Goal: Use online tool/utility

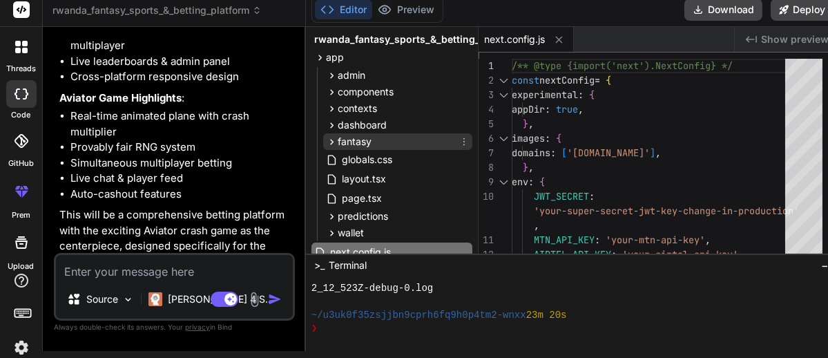
scroll to position [204, 0]
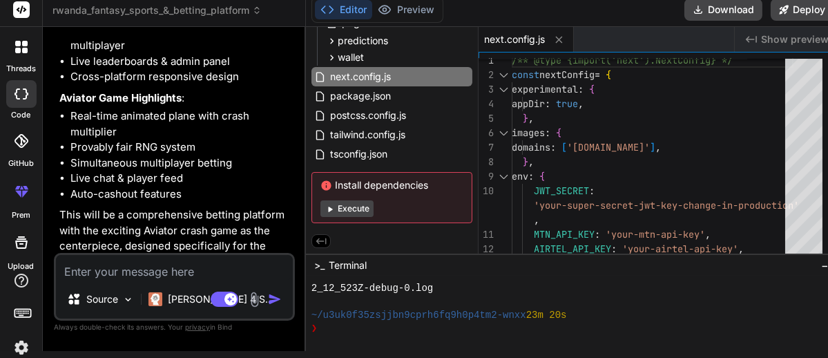
click at [794, 35] on span "Show preview" at bounding box center [795, 39] width 68 height 14
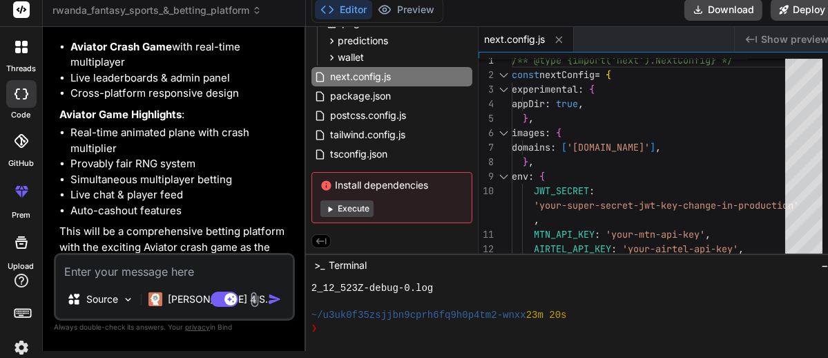
scroll to position [4556, 0]
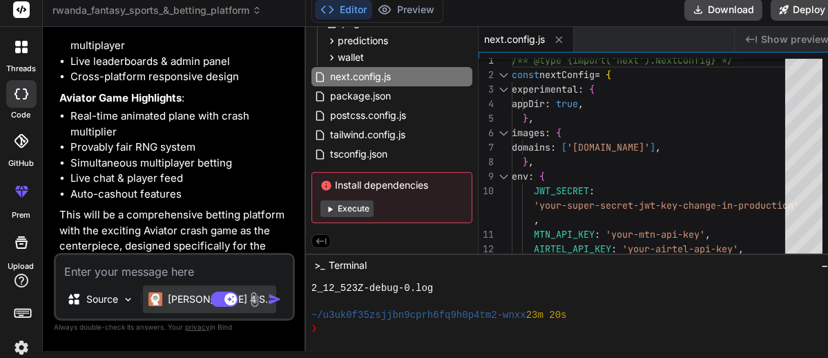
click at [169, 294] on p "[PERSON_NAME] 4 S.." at bounding box center [219, 299] width 103 height 14
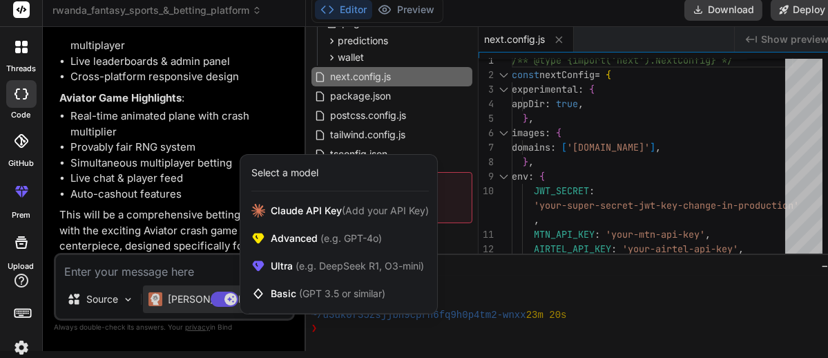
click at [165, 288] on div at bounding box center [414, 179] width 828 height 358
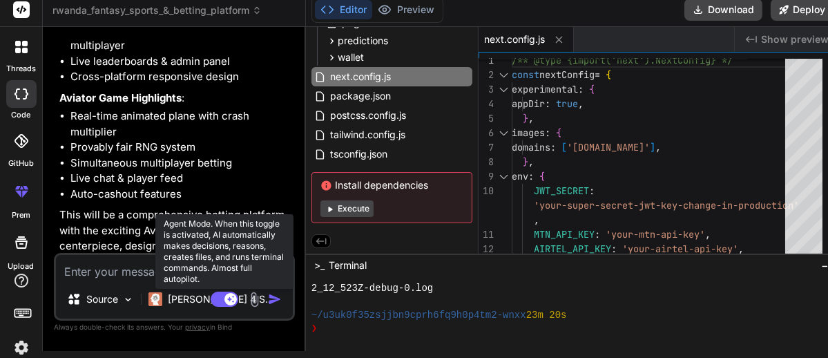
click at [225, 302] on rect at bounding box center [231, 299] width 12 height 12
click at [222, 302] on rect at bounding box center [225, 299] width 28 height 15
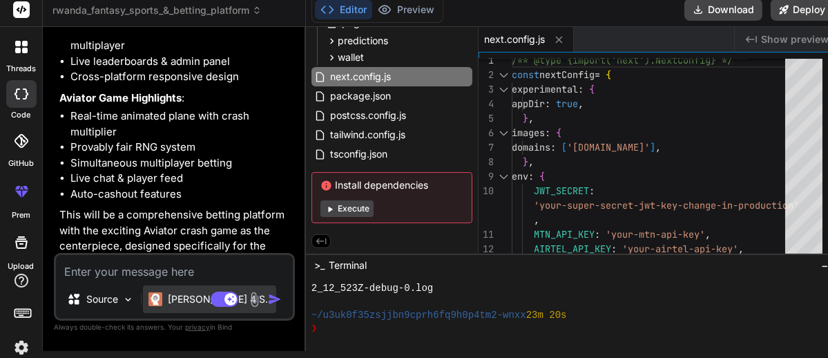
click at [182, 305] on p "[PERSON_NAME] 4 S.." at bounding box center [219, 299] width 103 height 14
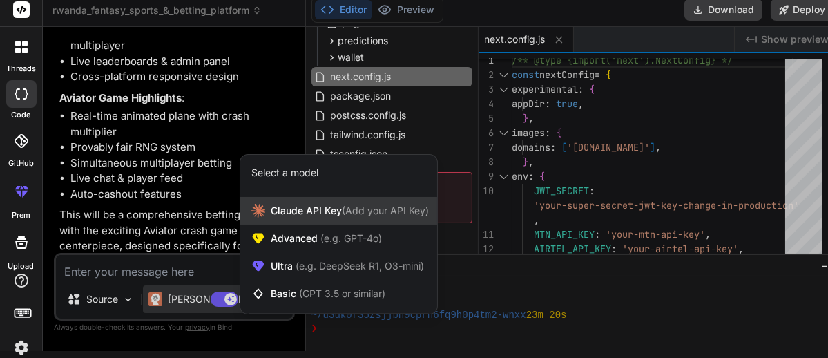
click at [283, 212] on span "[PERSON_NAME] Key (Add your API Key)" at bounding box center [350, 211] width 158 height 14
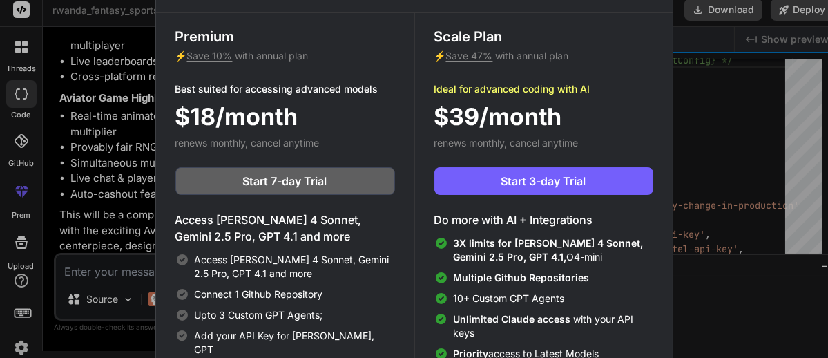
click at [84, 98] on div "Upgrade to access Advanced AI & Integrations View Annual Price Premium ⚡ Save 1…" at bounding box center [414, 179] width 828 height 358
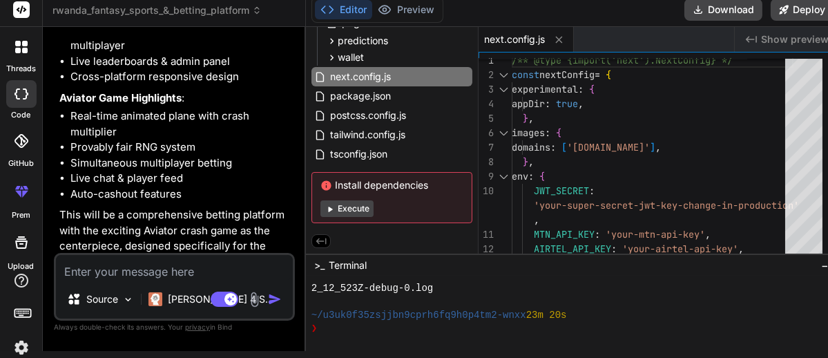
click at [13, 240] on icon at bounding box center [21, 242] width 17 height 17
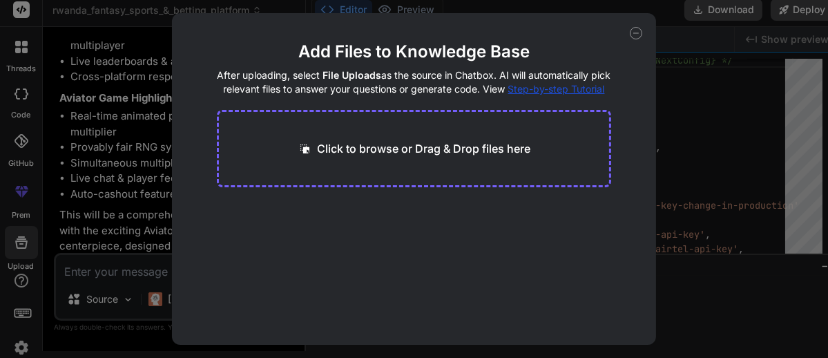
click at [98, 147] on div "Add Files to Knowledge Base After uploading, select File Uploads as the source …" at bounding box center [414, 179] width 828 height 358
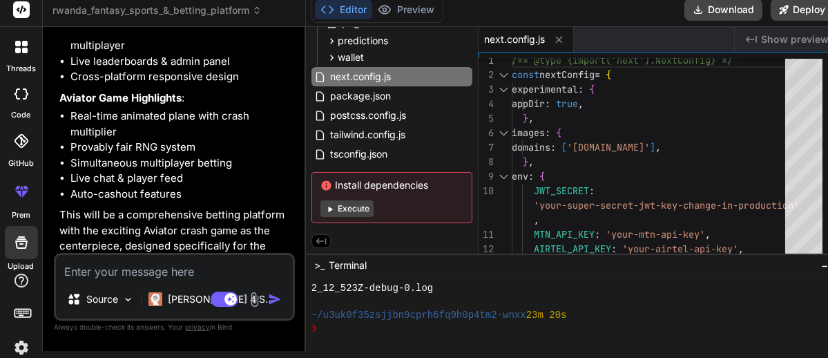
click at [98, 207] on p "This will be a comprehensive betting platform with the exciting Aviator crash g…" at bounding box center [175, 238] width 233 height 62
click at [12, 99] on div at bounding box center [21, 94] width 30 height 28
type textarea "x"
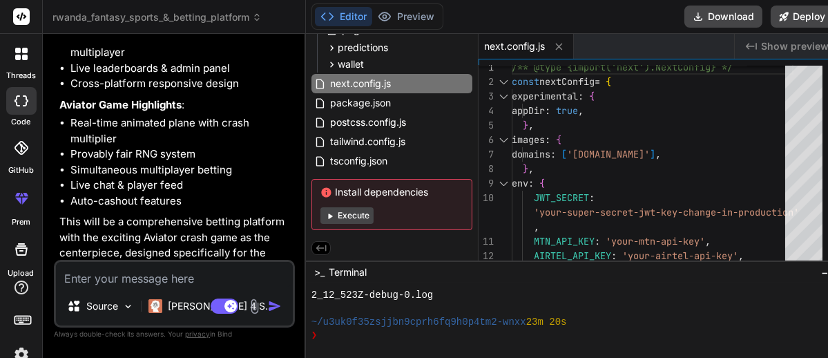
click at [12, 59] on div at bounding box center [21, 53] width 29 height 29
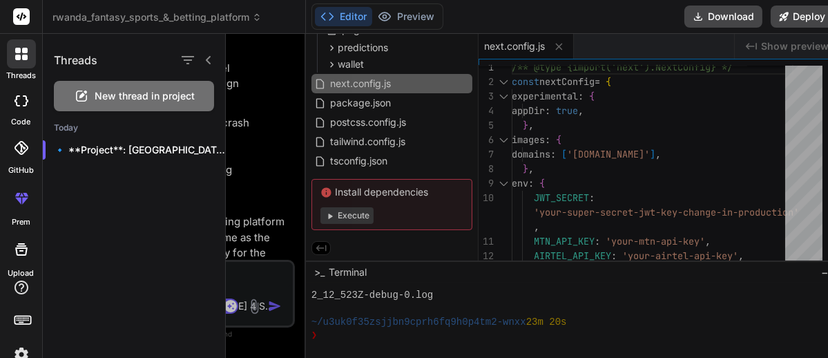
click at [15, 144] on icon at bounding box center [22, 148] width 14 height 14
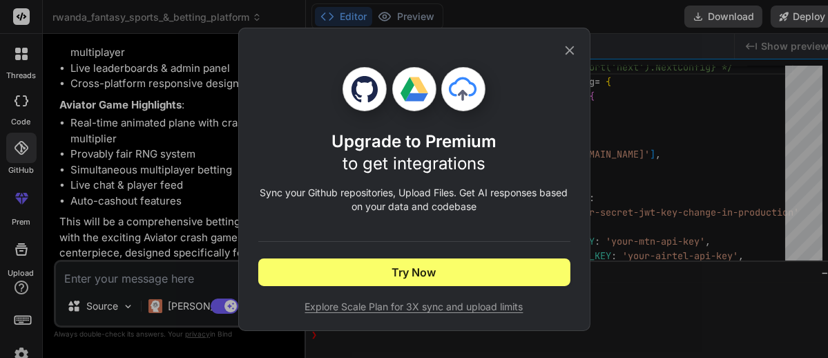
click at [566, 44] on icon at bounding box center [569, 50] width 15 height 15
